Goal: Check status: Check status

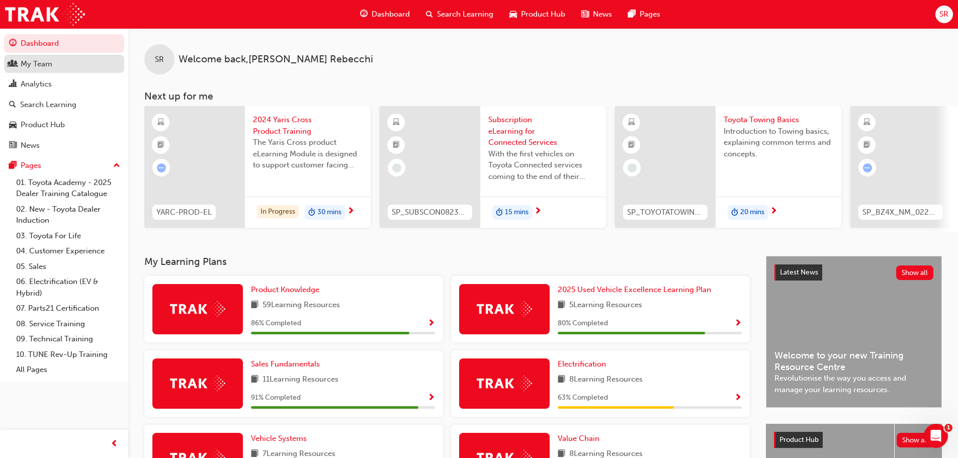
click at [44, 71] on link "My Team" at bounding box center [64, 64] width 120 height 19
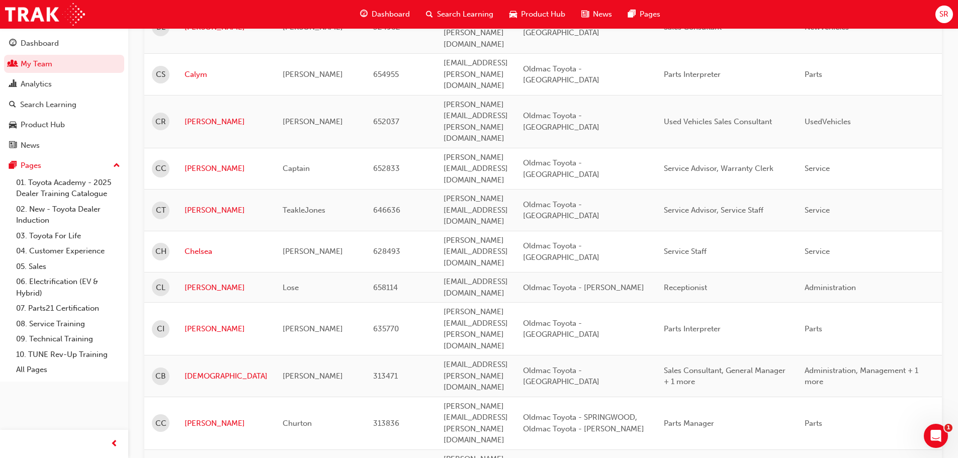
scroll to position [1208, 0]
drag, startPoint x: 170, startPoint y: 394, endPoint x: 178, endPoint y: 388, distance: 9.4
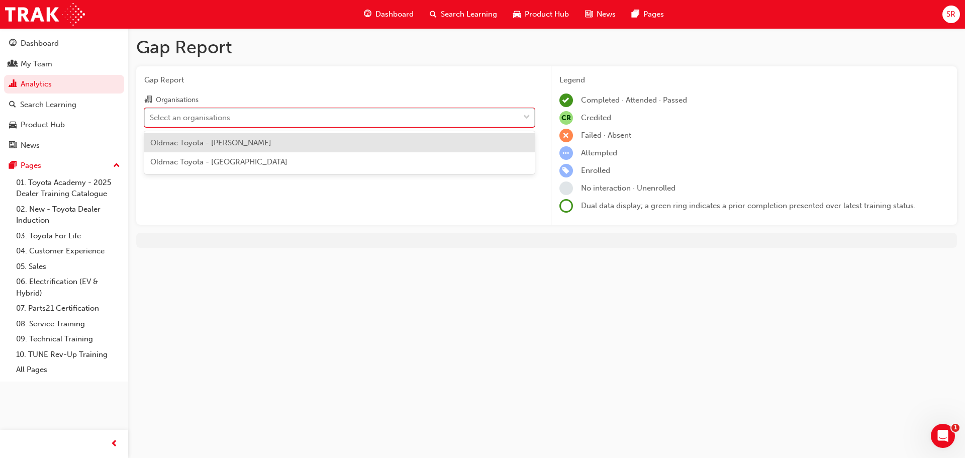
click at [257, 119] on div "Select an organisations" at bounding box center [332, 118] width 375 height 18
click at [151, 119] on input "Organisations option Oldmac Toyota - [PERSON_NAME] focused, 1 of 2. 2 results a…" at bounding box center [150, 117] width 1 height 9
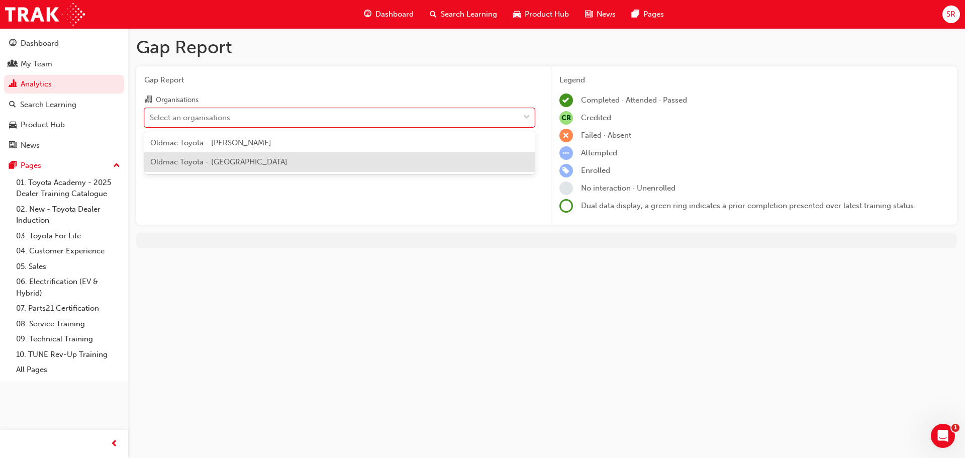
click at [245, 161] on span "Oldmac Toyota - [GEOGRAPHIC_DATA]" at bounding box center [218, 161] width 137 height 9
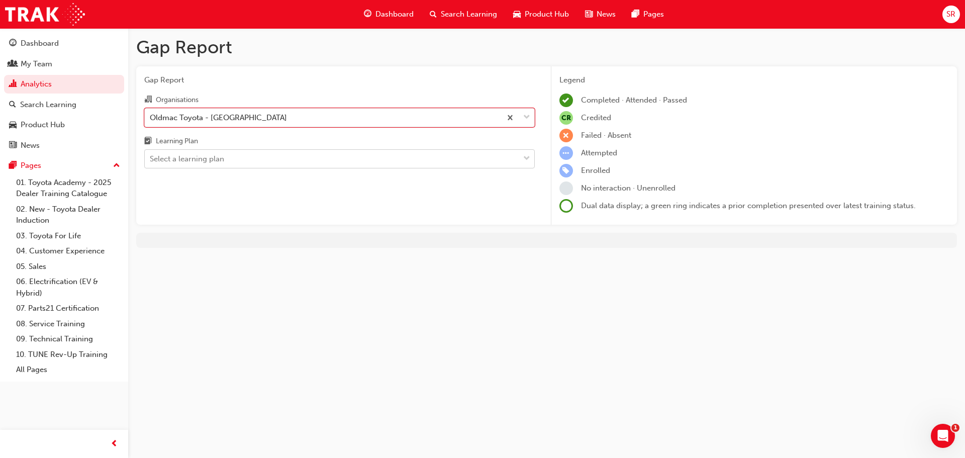
click at [246, 155] on div "Select a learning plan" at bounding box center [332, 159] width 375 height 18
click at [151, 155] on input "Learning Plan Select a learning plan" at bounding box center [150, 158] width 1 height 9
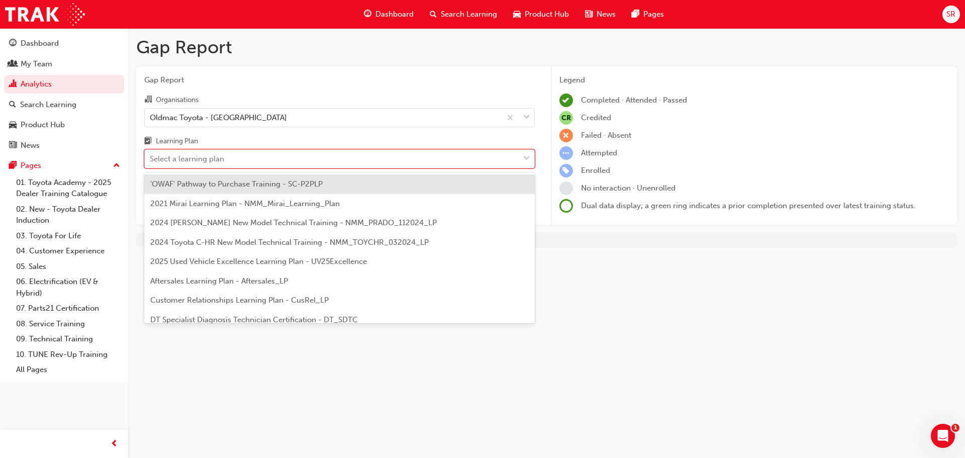
click at [254, 182] on span "'OWAF' Pathway to Purchase Training - SC-P2PLP" at bounding box center [236, 184] width 172 height 9
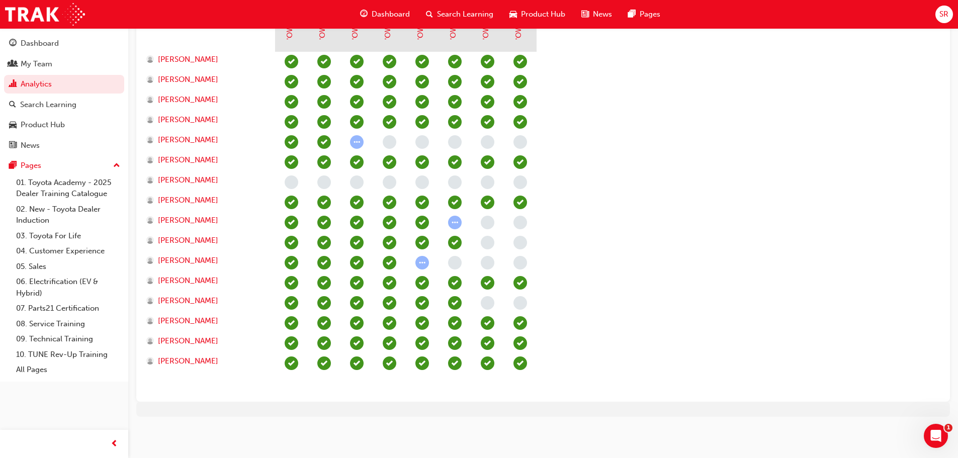
scroll to position [288, 0]
